Goal: Task Accomplishment & Management: Use online tool/utility

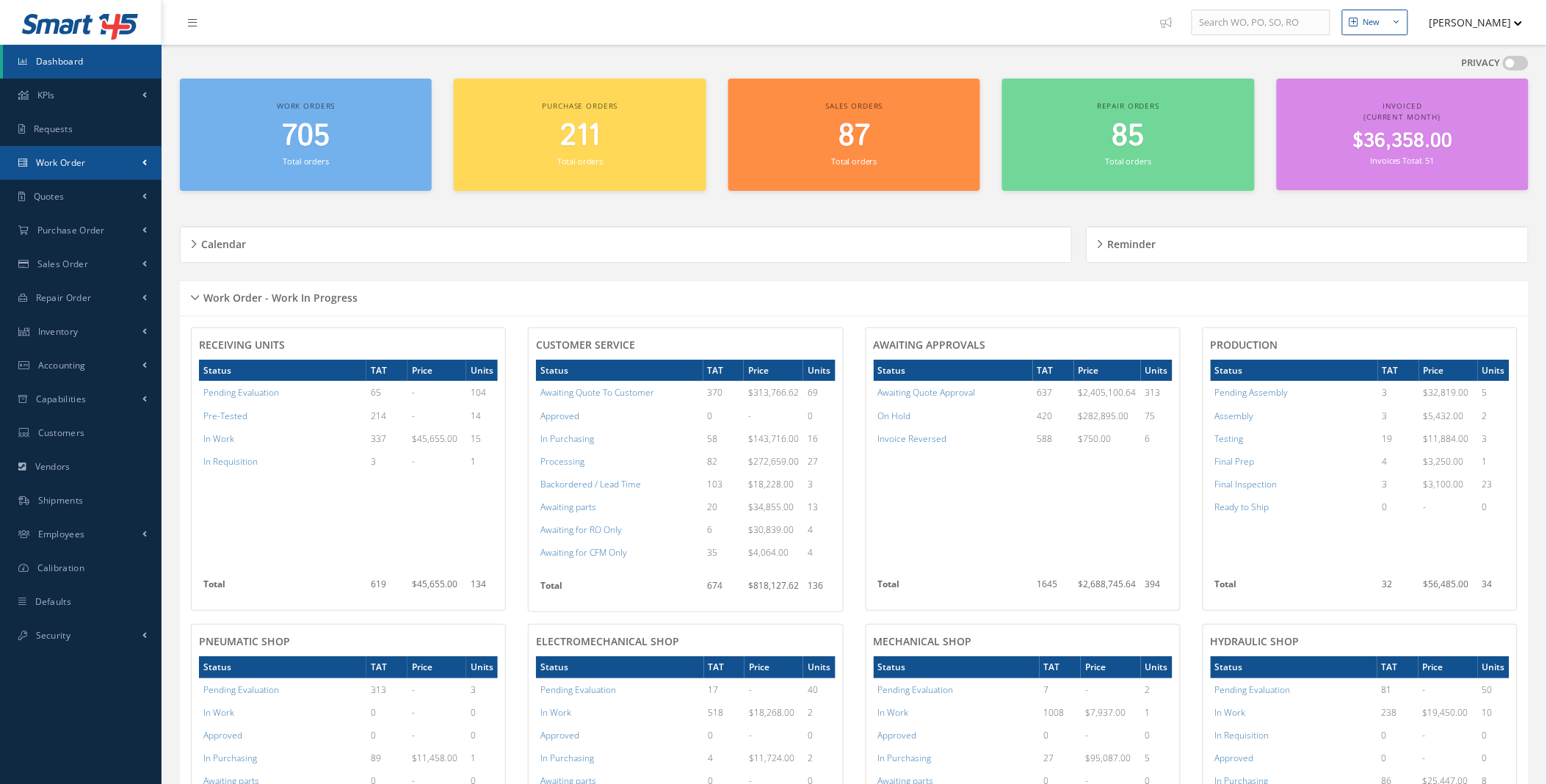
click at [138, 167] on link "Work Order" at bounding box center [81, 163] width 162 height 34
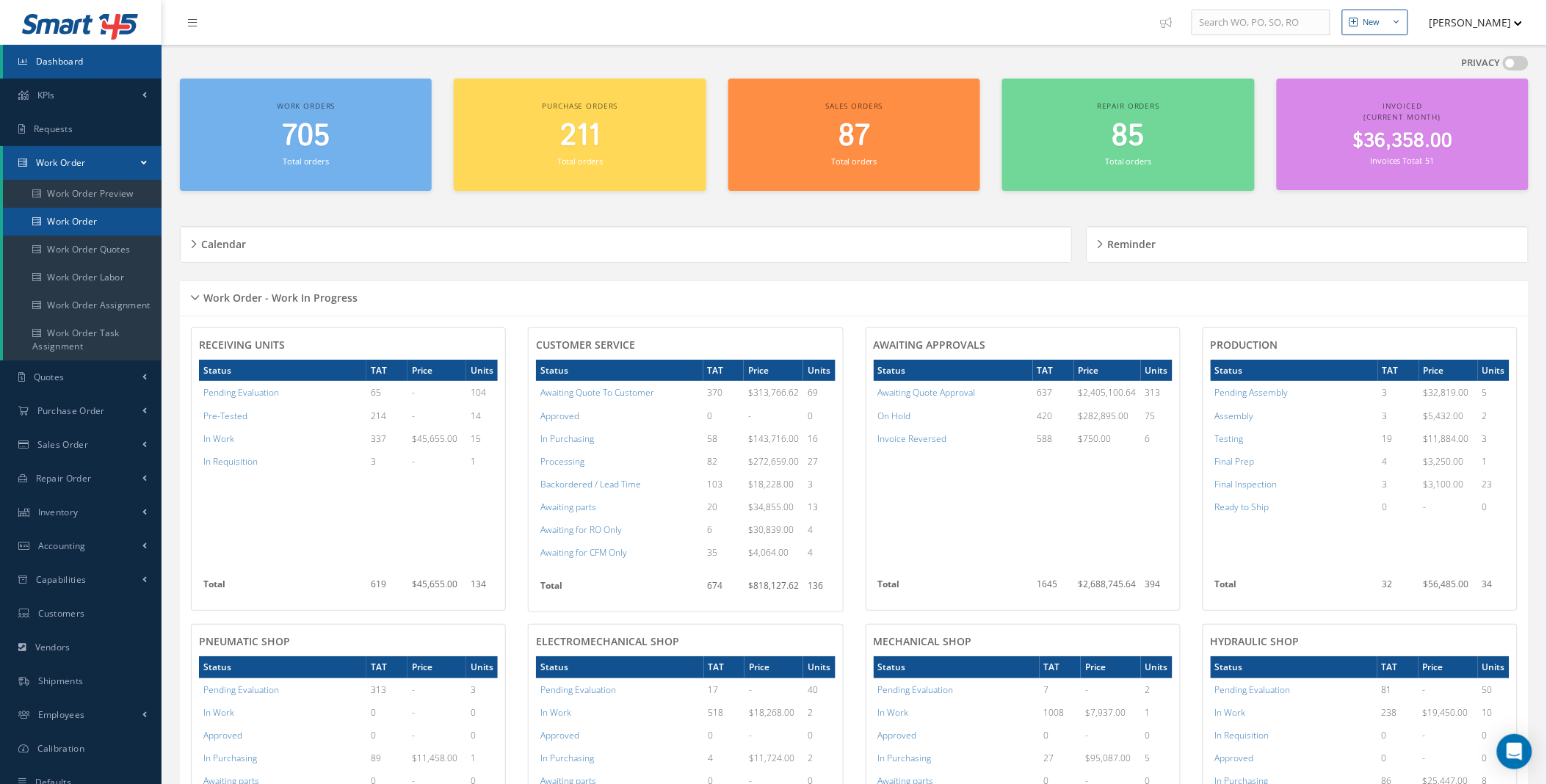
click at [96, 229] on link "Work Order" at bounding box center [81, 222] width 158 height 28
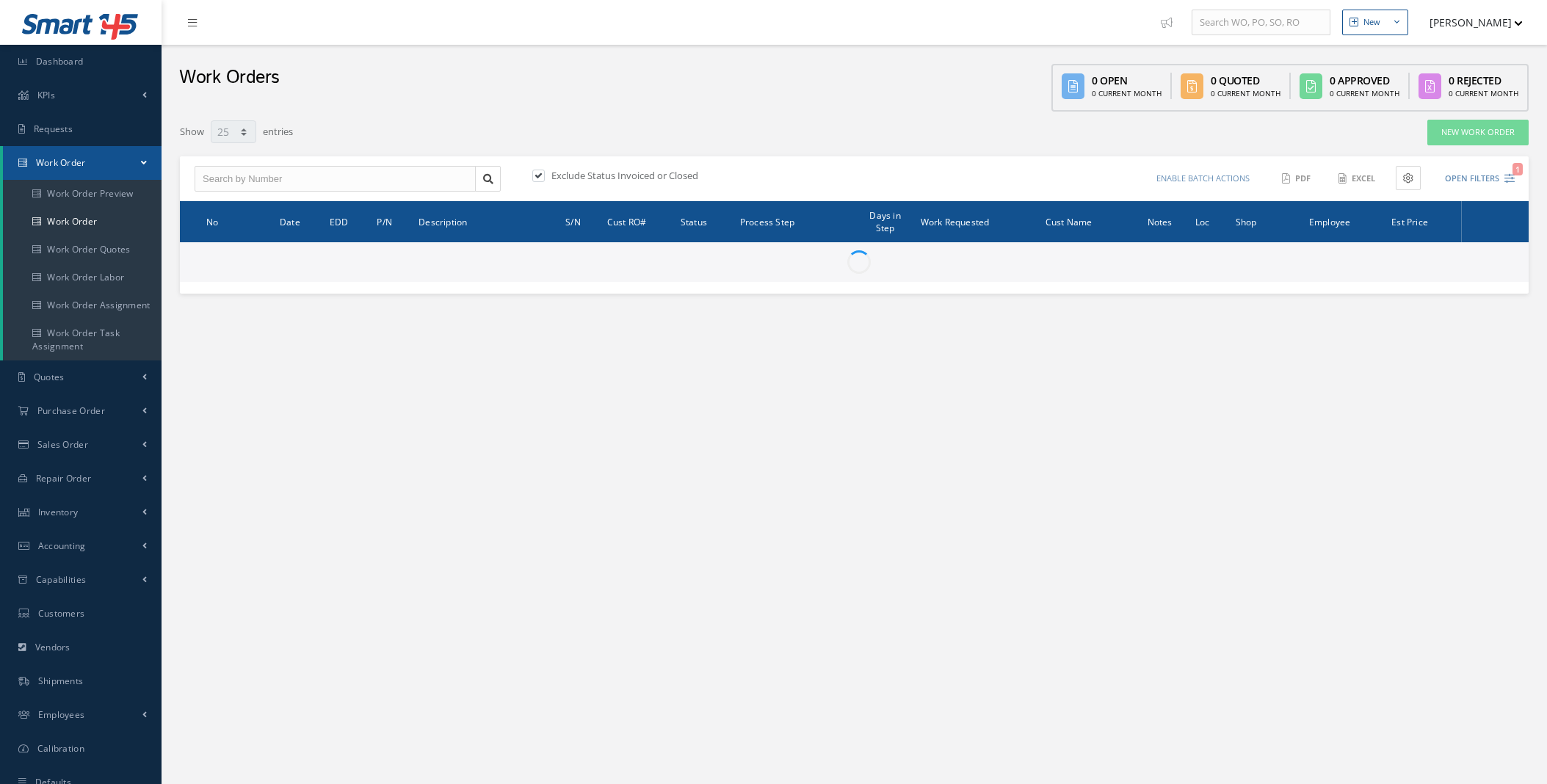
select select "25"
type input "All Work Request"
type input "All Work Performed"
type input "All Status"
type input "WO Part Status"
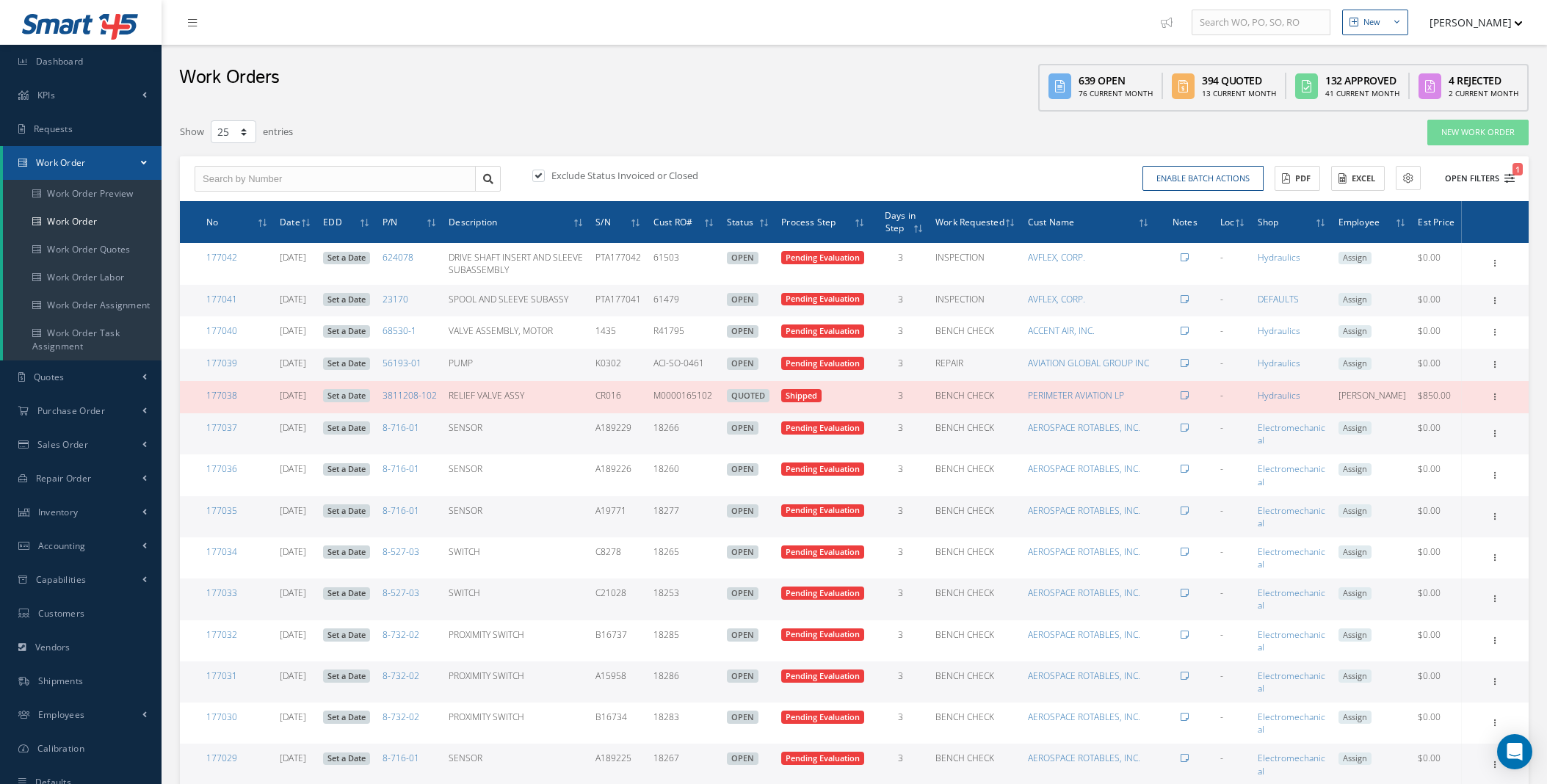
click at [1503, 181] on button "Open Filters 1" at bounding box center [1474, 178] width 83 height 24
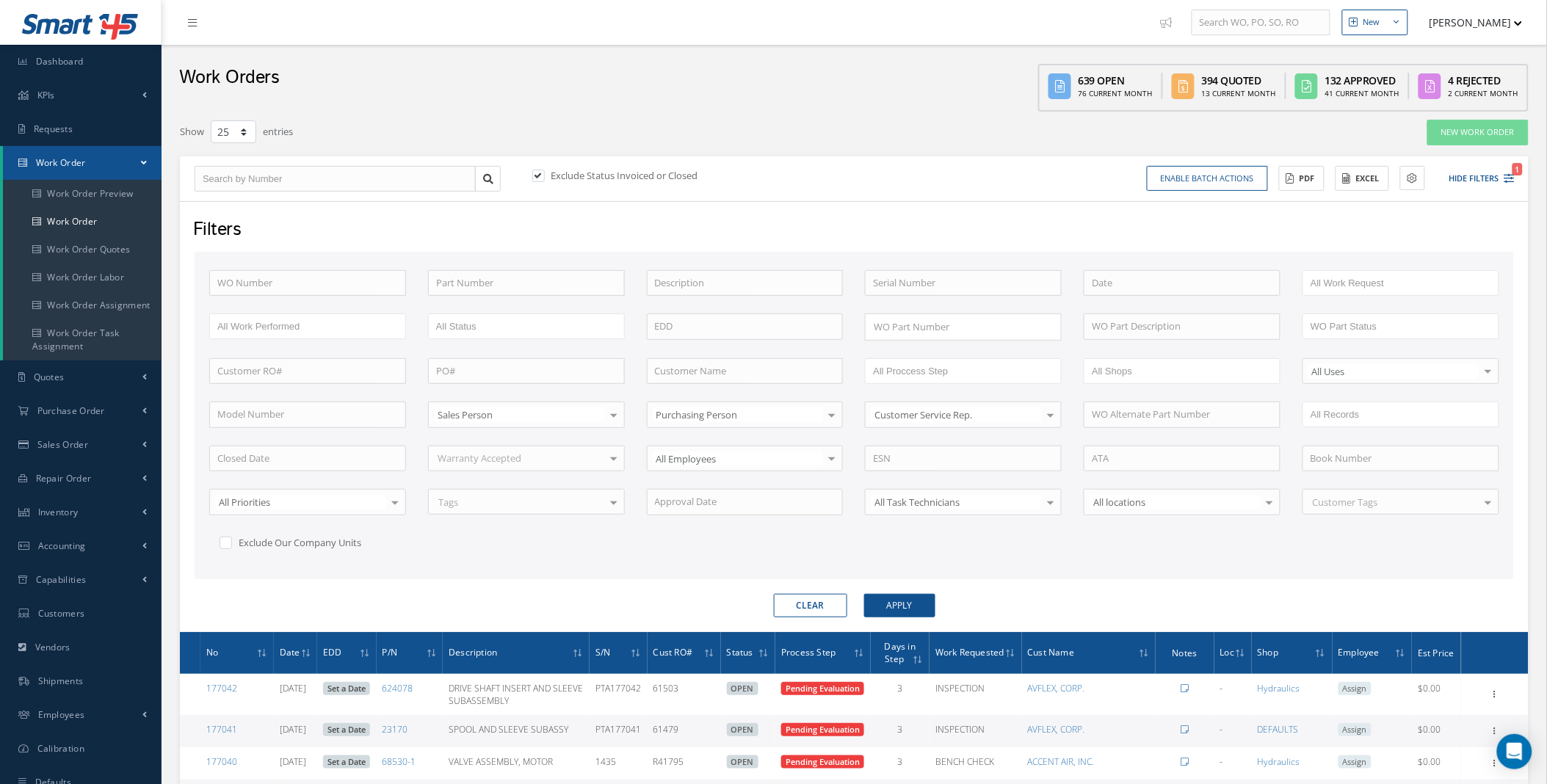
click at [544, 172] on label at bounding box center [546, 175] width 4 height 13
click at [540, 172] on input "checkbox" at bounding box center [536, 176] width 10 height 10
checkbox input "false"
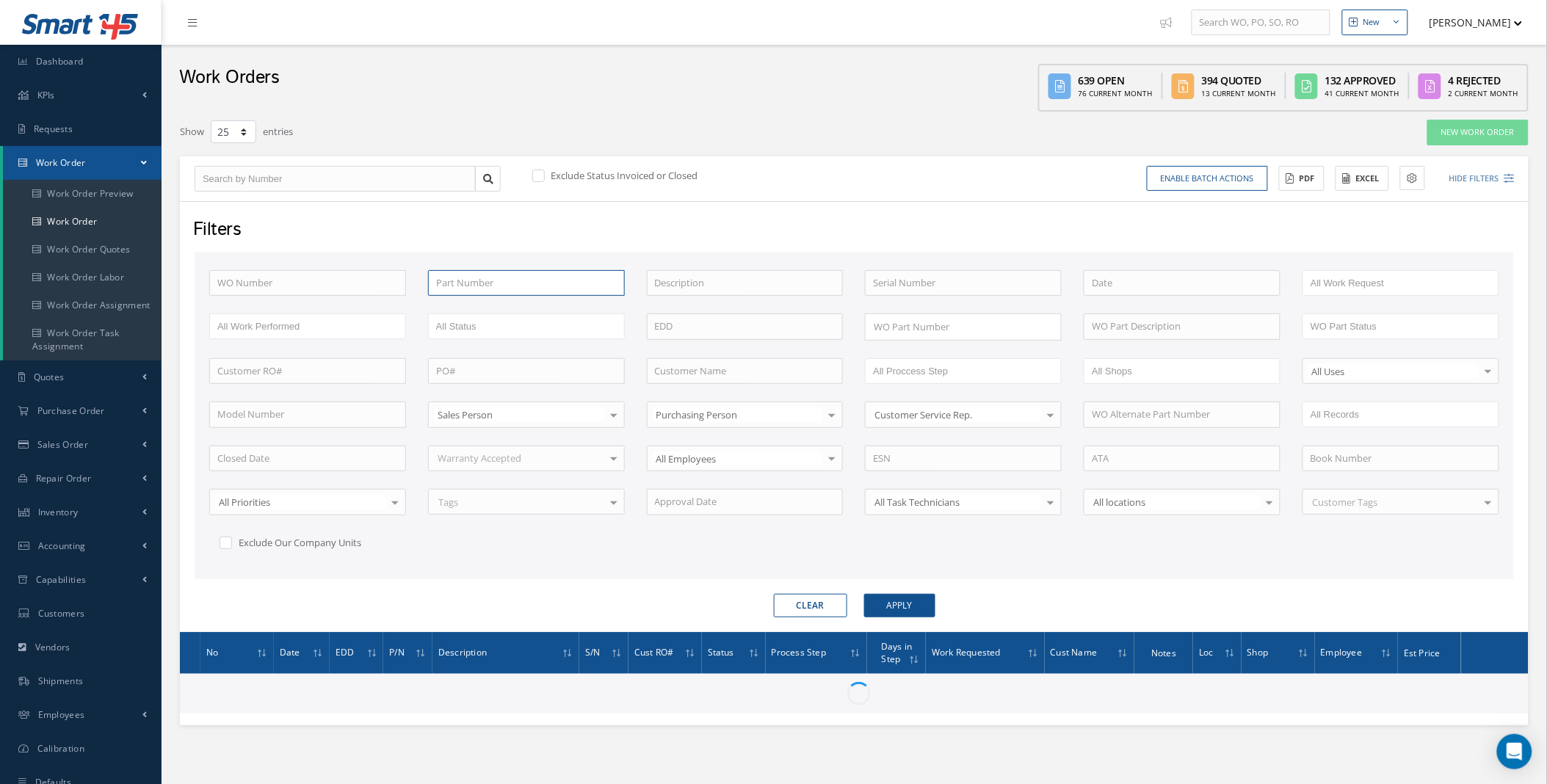
click at [485, 274] on input "text" at bounding box center [527, 283] width 196 height 27
paste input "78169"
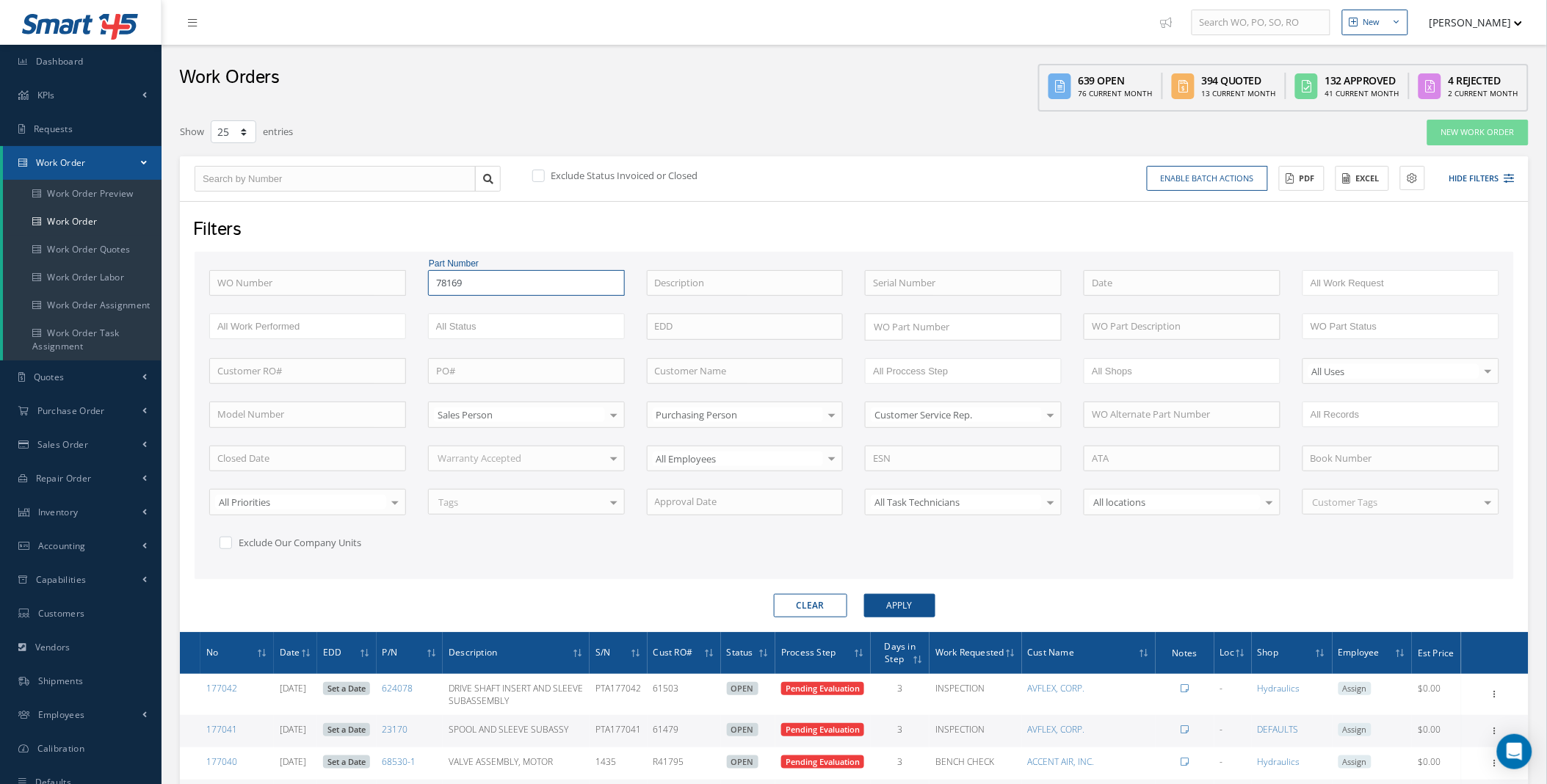
type input "78169"
click at [864, 594] on button "Apply" at bounding box center [899, 605] width 71 height 24
